Goal: Task Accomplishment & Management: Use online tool/utility

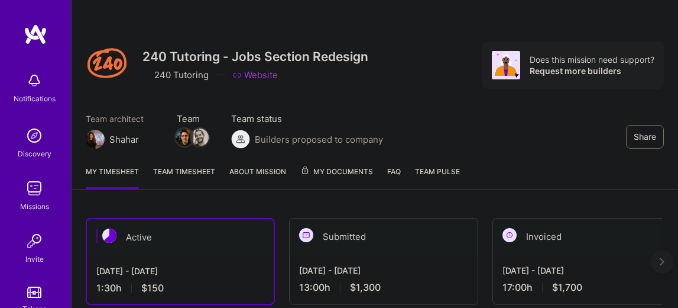
click at [337, 59] on h3 "240 Tutoring - Jobs Section Redesign" at bounding box center [256, 56] width 226 height 15
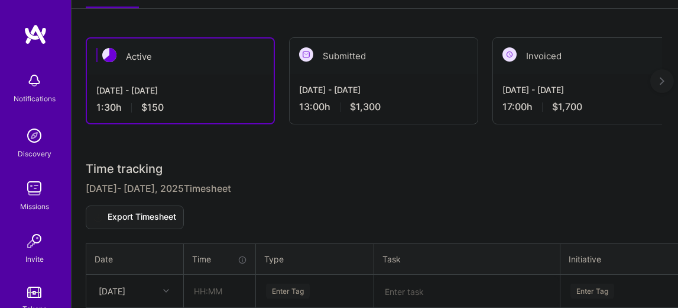
scroll to position [265, 0]
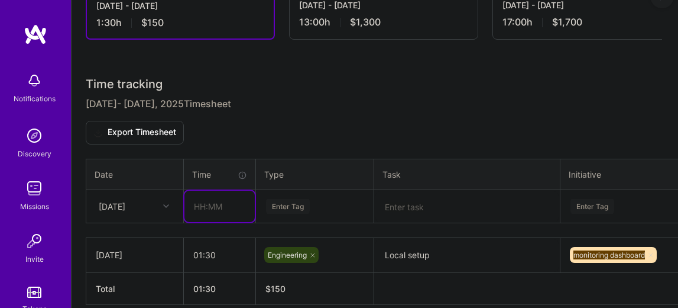
click at [209, 211] on input "text" at bounding box center [220, 205] width 70 height 31
type input "02:30"
click at [299, 199] on div "Enter Tag" at bounding box center [315, 205] width 117 height 31
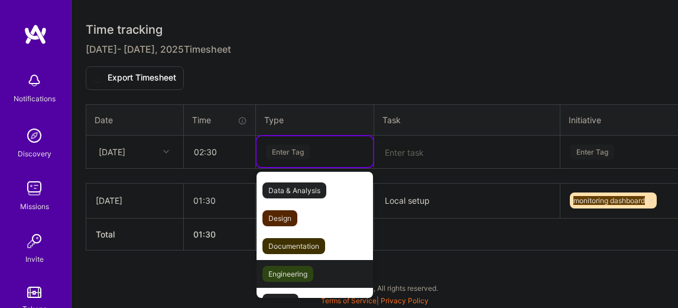
click at [297, 266] on span "Engineering" at bounding box center [288, 274] width 51 height 16
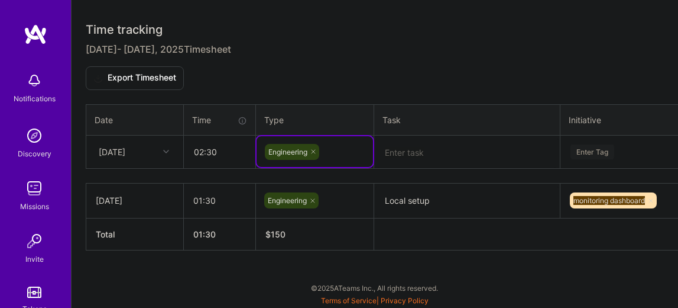
click at [419, 150] on textarea at bounding box center [467, 152] width 183 height 31
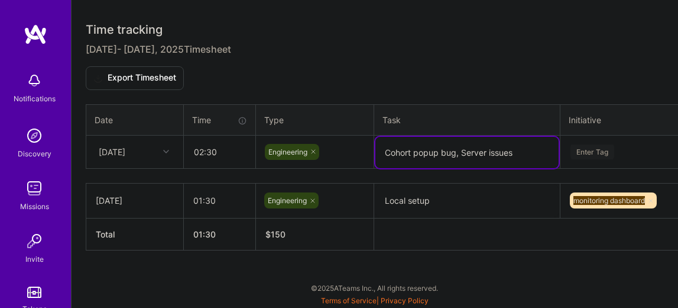
scroll to position [319, 17]
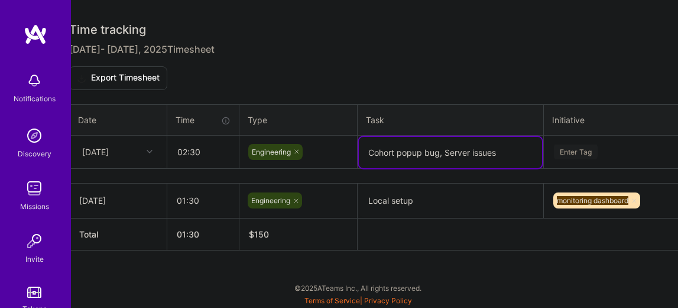
click at [368, 148] on textarea "Cohort popup bug, Server issues" at bounding box center [450, 152] width 183 height 31
click at [455, 148] on textarea "Reports popup bug, Server issues" at bounding box center [450, 152] width 183 height 31
type textarea "Reports popup bug, server issues"
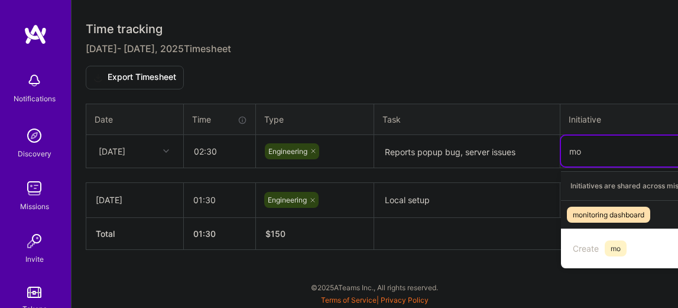
scroll to position [319, 0]
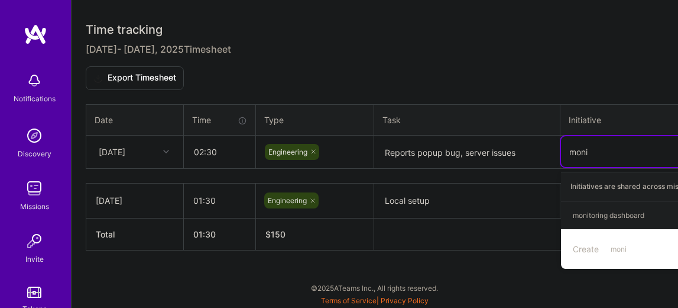
type input "monit"
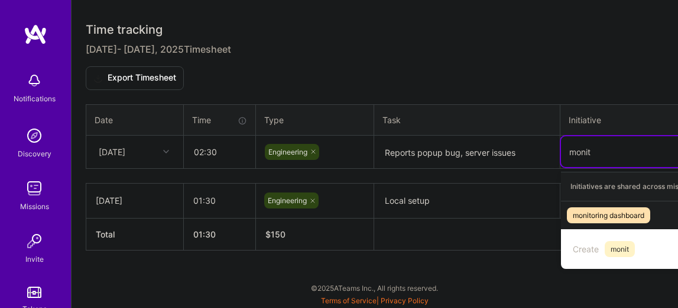
click at [635, 215] on div "monitoring dashboard" at bounding box center [609, 215] width 72 height 12
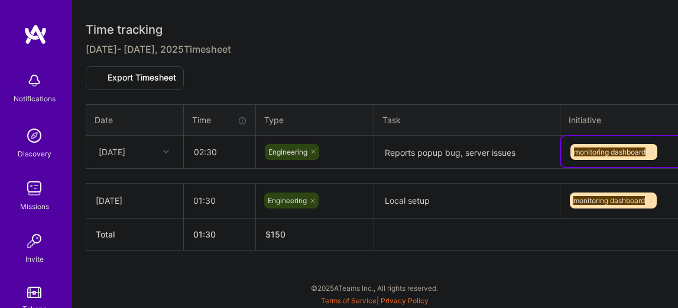
scroll to position [319, 140]
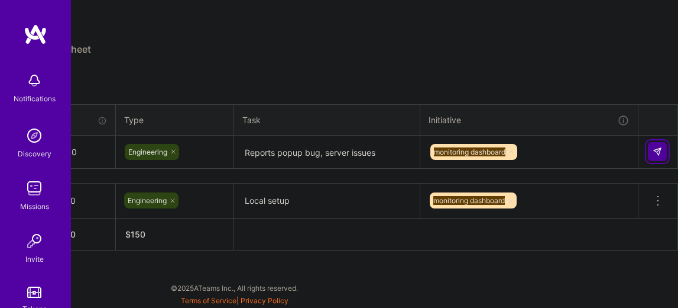
click at [657, 154] on img at bounding box center [657, 151] width 9 height 9
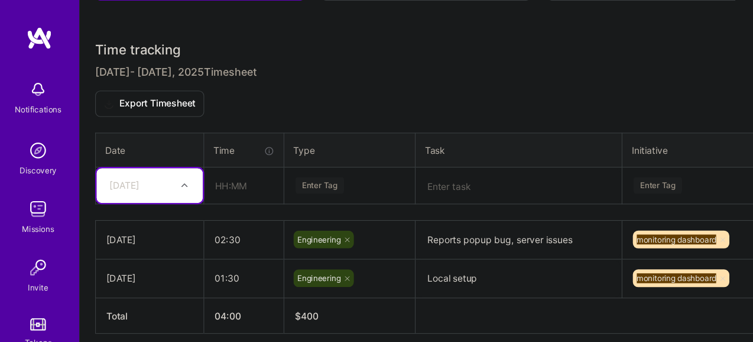
scroll to position [273, 0]
